Goal: Information Seeking & Learning: Understand process/instructions

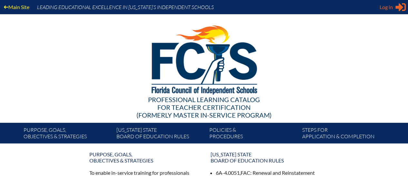
click at [384, 4] on span "Log in" at bounding box center [386, 7] width 13 height 8
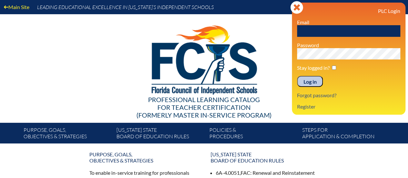
click at [329, 34] on input "text" at bounding box center [348, 31] width 103 height 12
click at [264, 100] on img at bounding box center [203, 58] width 133 height 88
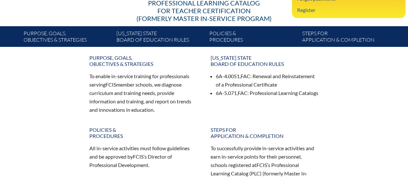
scroll to position [97, 0]
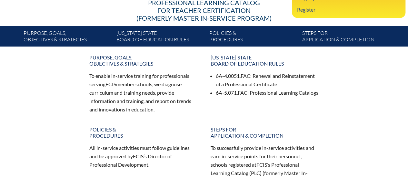
click at [223, 78] on li "6A-4.0051, FAC : Renewal and Reinstatement of a Professional Certificate" at bounding box center [267, 80] width 103 height 17
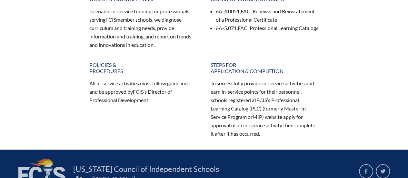
scroll to position [32, 0]
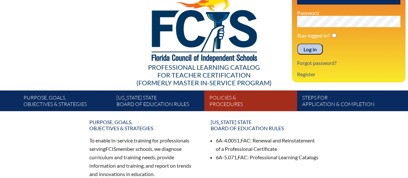
click at [245, 98] on link "Policies & Procedures" at bounding box center [253, 102] width 93 height 18
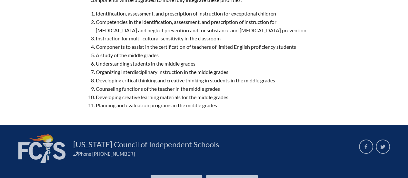
scroll to position [2354, 0]
